Goal: Information Seeking & Learning: Learn about a topic

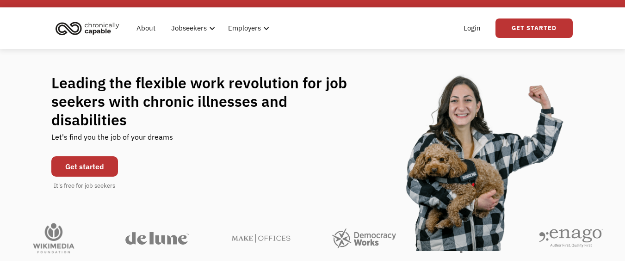
scroll to position [15, 0]
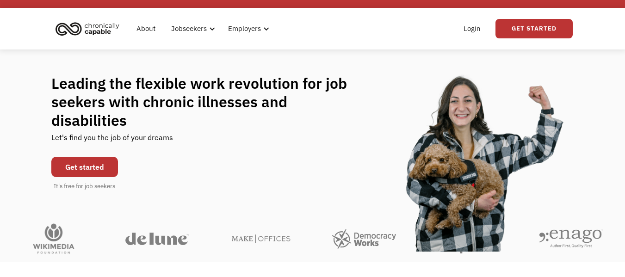
click at [69, 157] on link "Get started" at bounding box center [84, 167] width 67 height 20
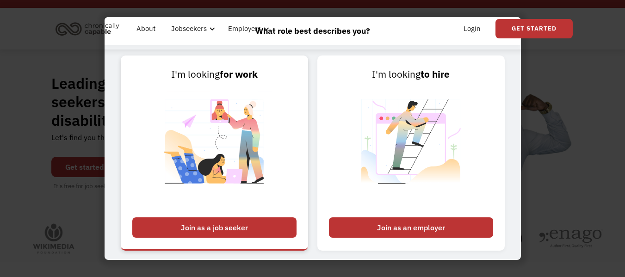
click at [237, 226] on div "Join as a job seeker" at bounding box center [214, 227] width 164 height 20
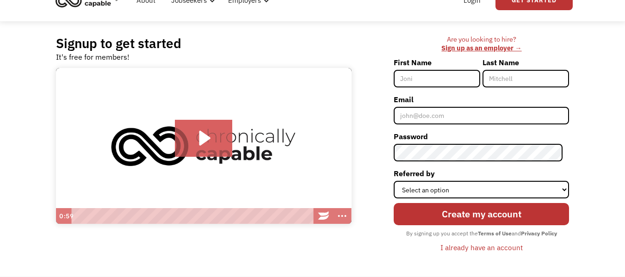
scroll to position [43, 0]
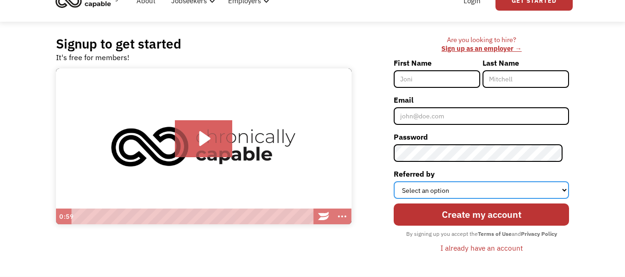
click at [415, 190] on select "Select an option Instagram Facebook Twitter Search Engine News Article Word of …" at bounding box center [481, 190] width 175 height 18
select select "Search Engine"
click at [400, 181] on select "Select an option Instagram Facebook Twitter Search Engine News Article Word of …" at bounding box center [481, 190] width 175 height 18
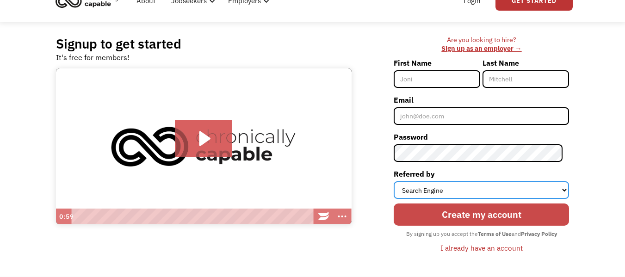
scroll to position [0, 0]
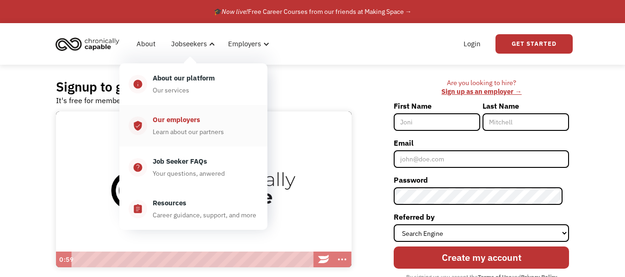
click at [185, 125] on div "Our employers Learn about our partners" at bounding box center [202, 125] width 111 height 23
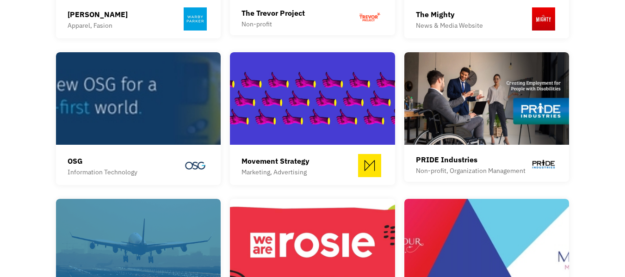
scroll to position [937, 0]
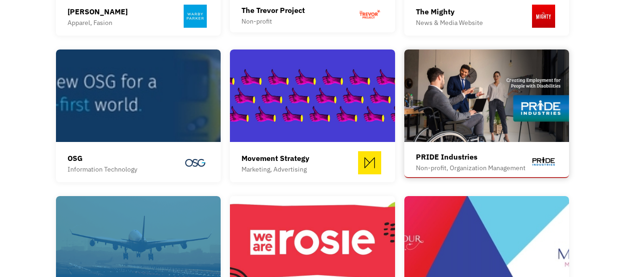
click at [474, 92] on img at bounding box center [486, 95] width 165 height 93
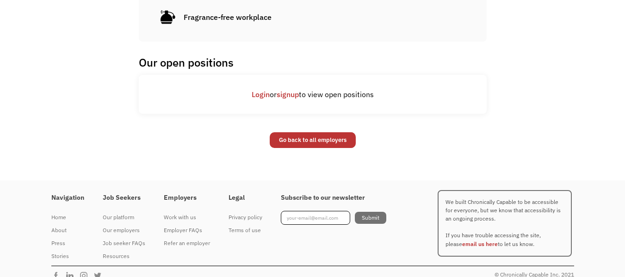
scroll to position [623, 0]
click at [293, 140] on link "Go back to all employers" at bounding box center [313, 140] width 86 height 16
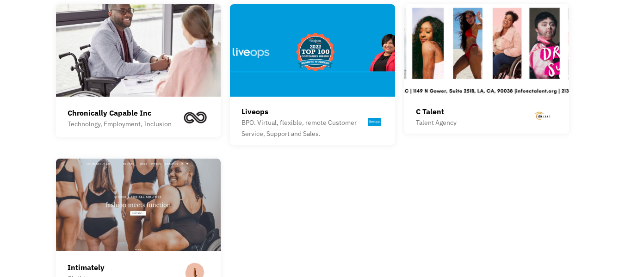
scroll to position [1271, 0]
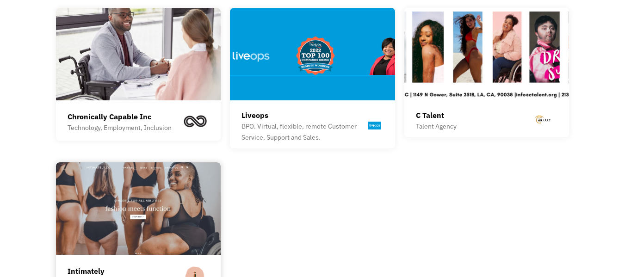
click at [136, 196] on img at bounding box center [138, 208] width 165 height 93
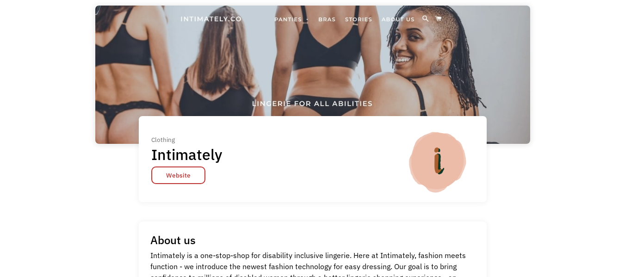
scroll to position [47, 0]
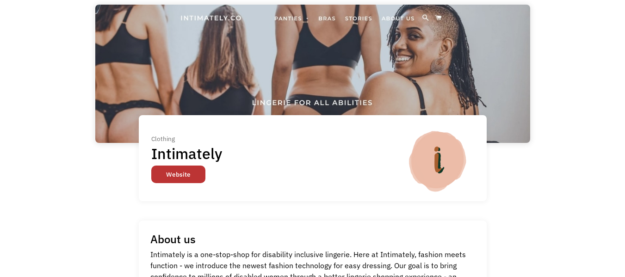
click at [179, 176] on link "Website" at bounding box center [178, 175] width 54 height 18
